Goal: Find specific page/section: Find specific page/section

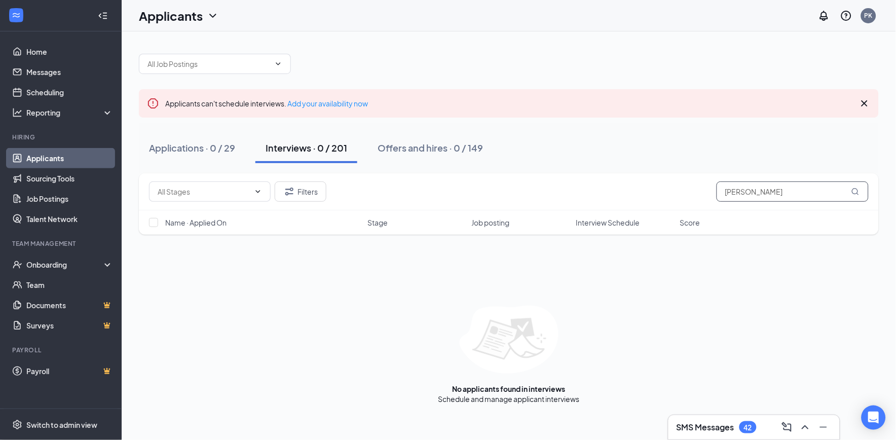
drag, startPoint x: 763, startPoint y: 192, endPoint x: 676, endPoint y: 209, distance: 89.3
click at [676, 209] on div "Filters [PERSON_NAME]" at bounding box center [509, 191] width 740 height 37
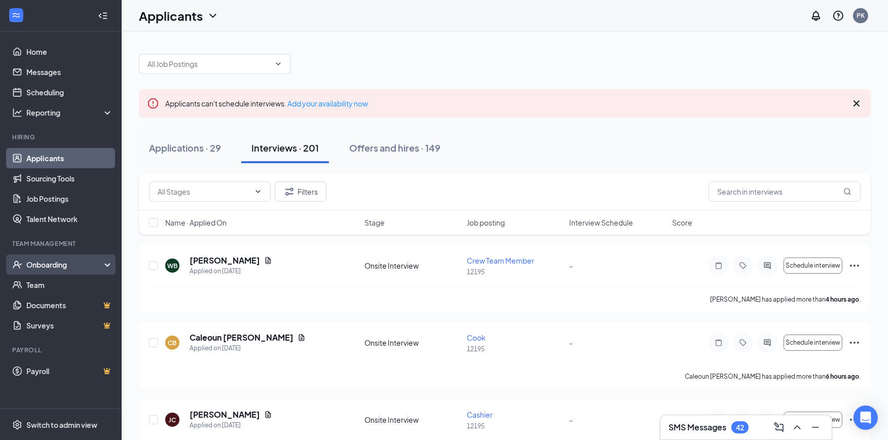
click at [50, 262] on div "Onboarding" at bounding box center [65, 264] width 78 height 10
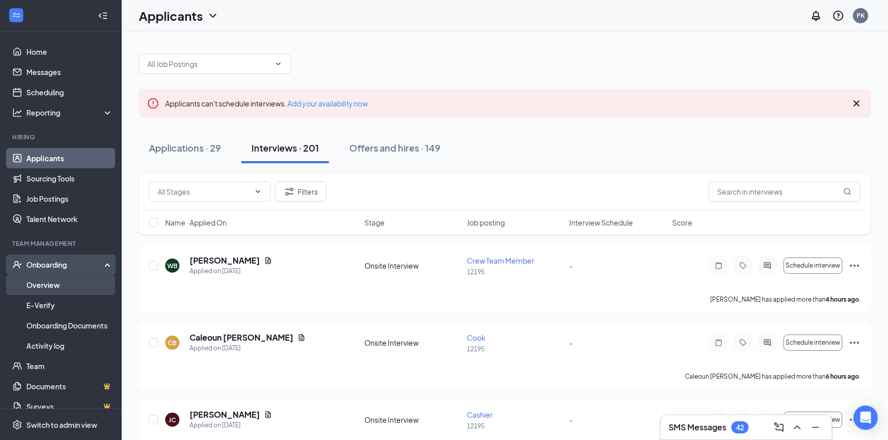
click at [51, 285] on link "Overview" at bounding box center [69, 285] width 87 height 20
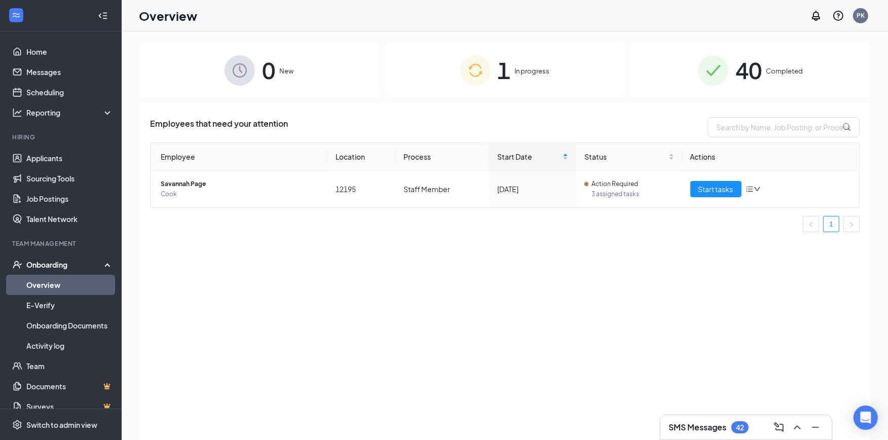
click at [520, 69] on span "In progress" at bounding box center [532, 71] width 35 height 10
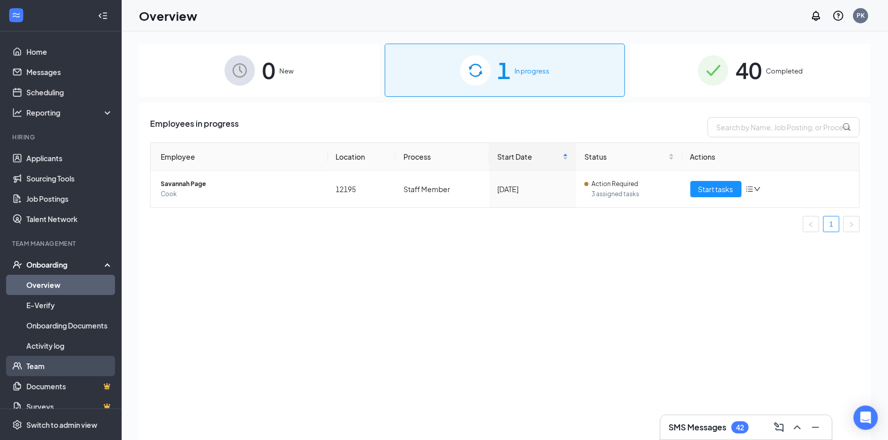
click at [34, 366] on link "Team" at bounding box center [69, 366] width 87 height 20
